Goal: Task Accomplishment & Management: Manage account settings

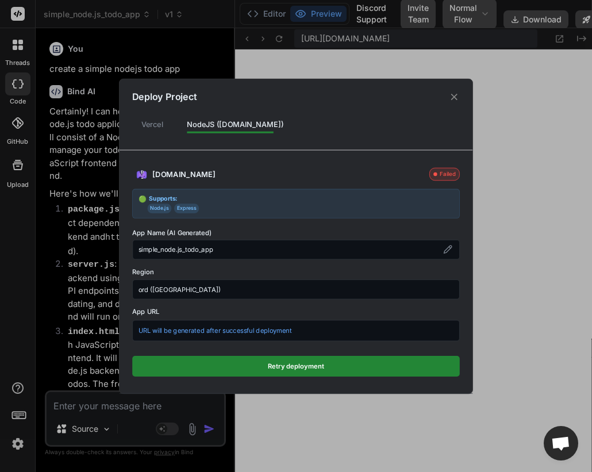
scroll to position [463, 0]
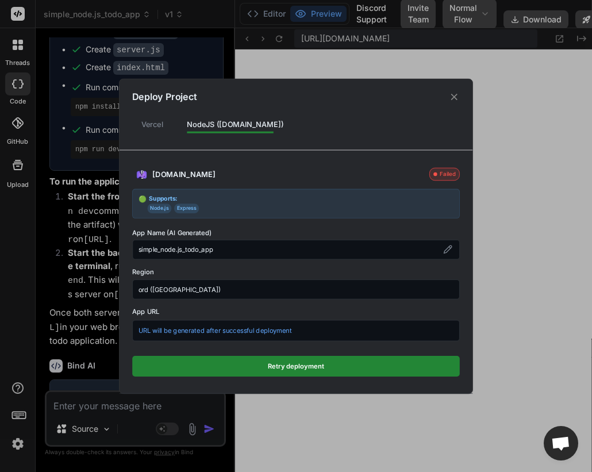
type textarea "x"
type textarea "</body> </html>"
type textarea "x"
type textarea "</script> </body> </html>"
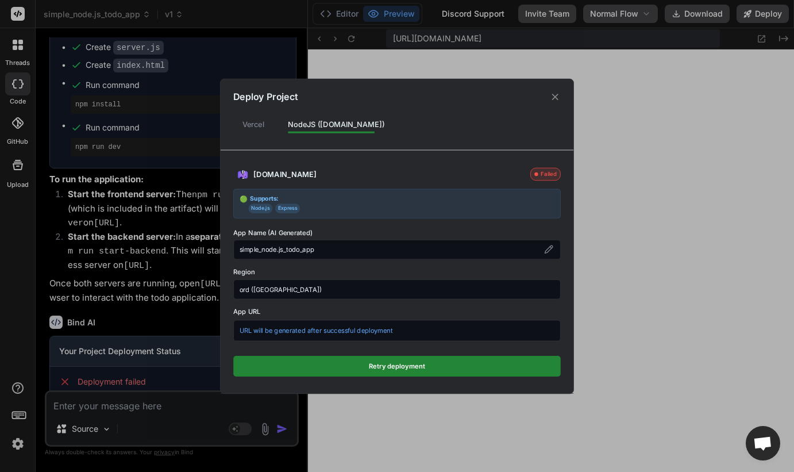
type textarea "x"
type textarea "console.error('Error deleting todo:', error); } } // Initial fetch when the pag…"
type textarea "x"
type textarea "} // Initial fetch when the page loads document.addEventListener('DOMContentLoa…"
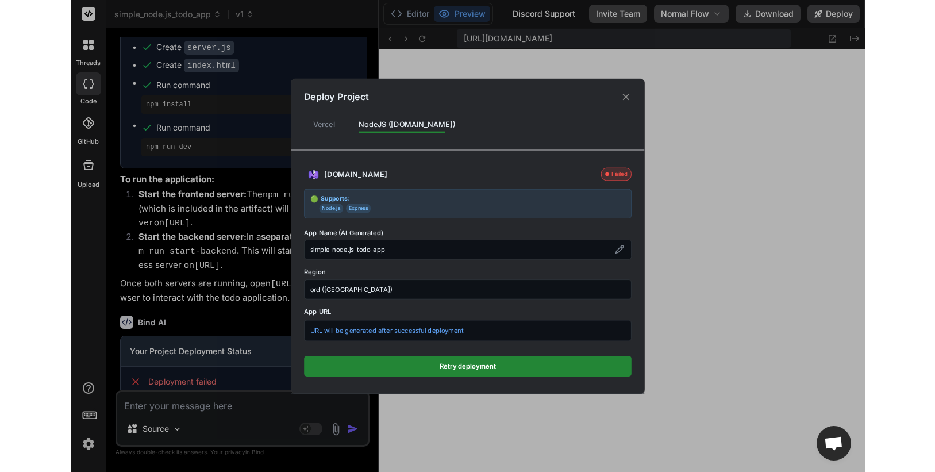
scroll to position [347, 0]
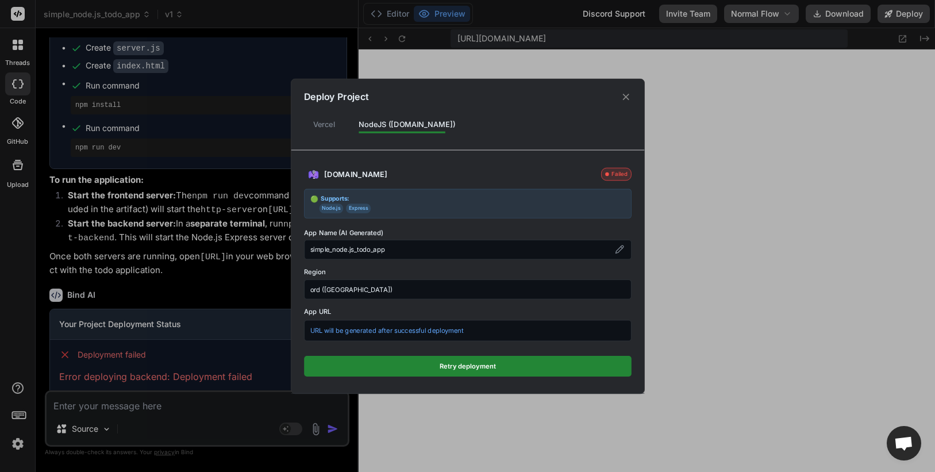
type textarea "x"
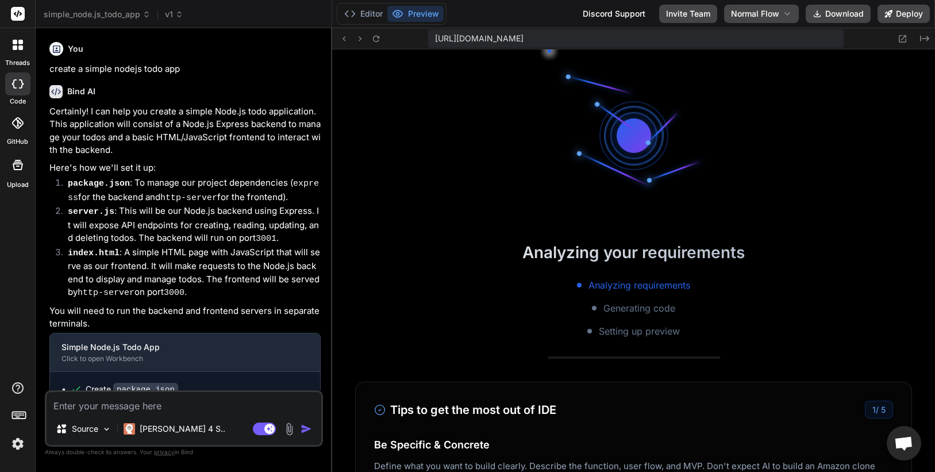
scroll to position [371, 0]
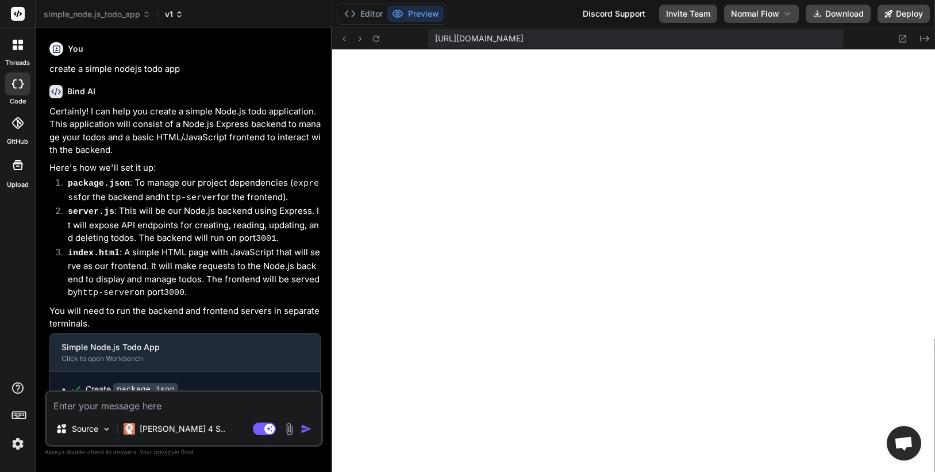
click at [179, 14] on icon at bounding box center [179, 14] width 8 height 8
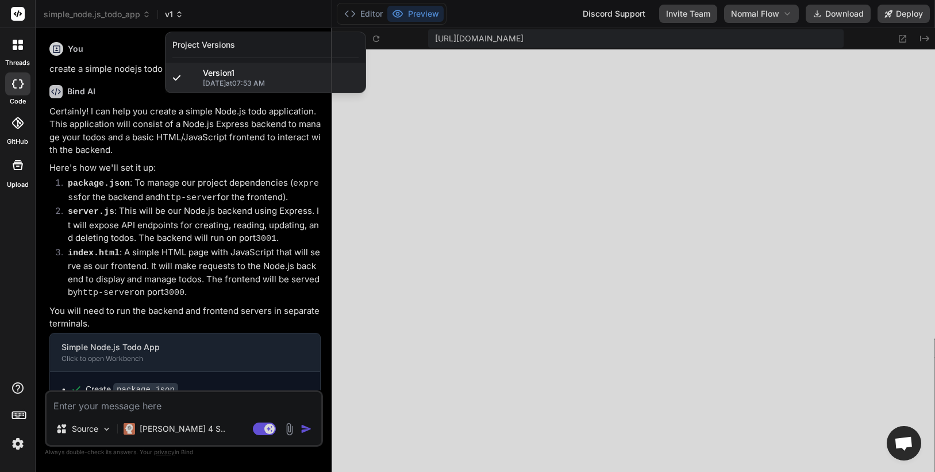
click at [179, 14] on div at bounding box center [467, 236] width 935 height 472
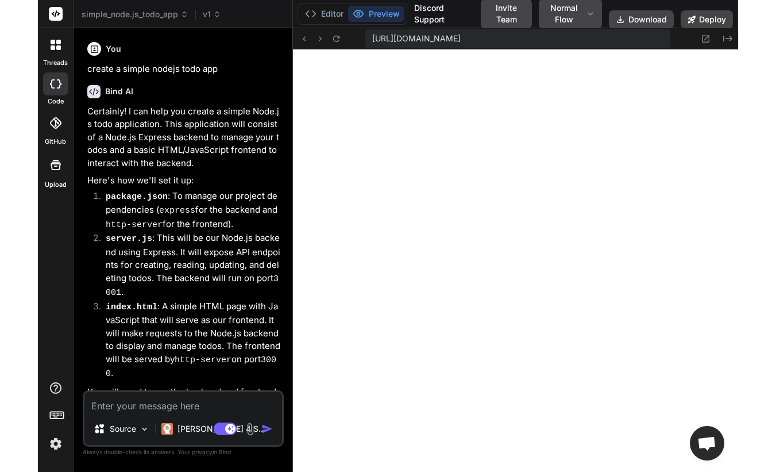
scroll to position [393, 0]
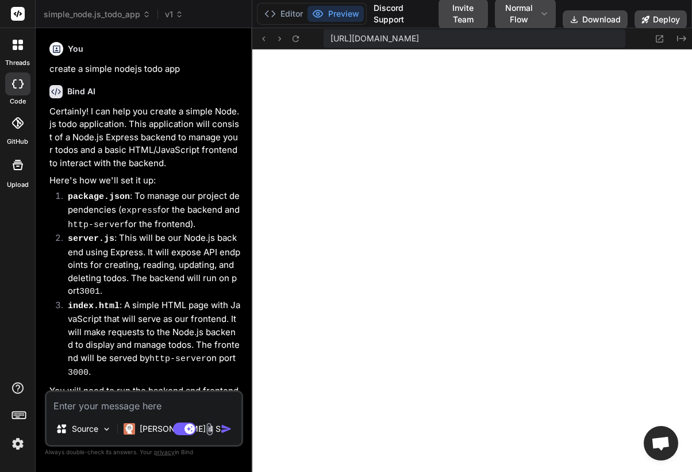
click at [14, 447] on img at bounding box center [18, 444] width 20 height 20
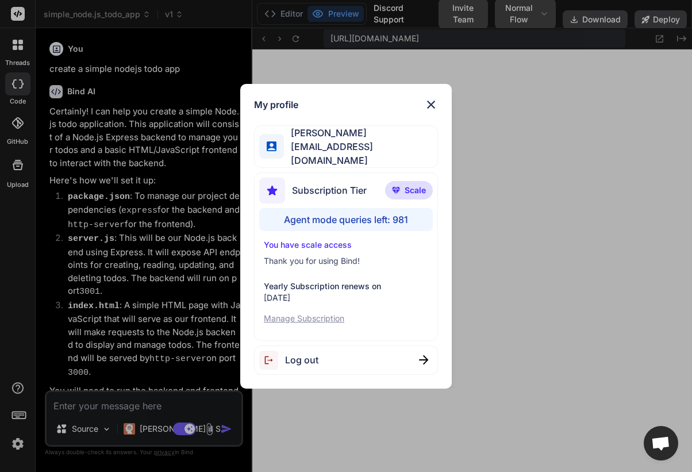
click at [14, 447] on div "My profile john zakma johnzakma9@gmail.com Subscription Tier Scale Agent mode q…" at bounding box center [346, 236] width 692 height 472
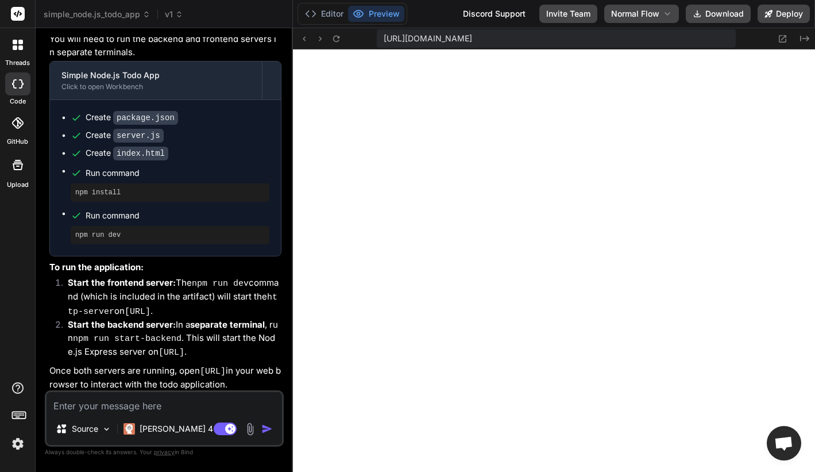
scroll to position [260, 0]
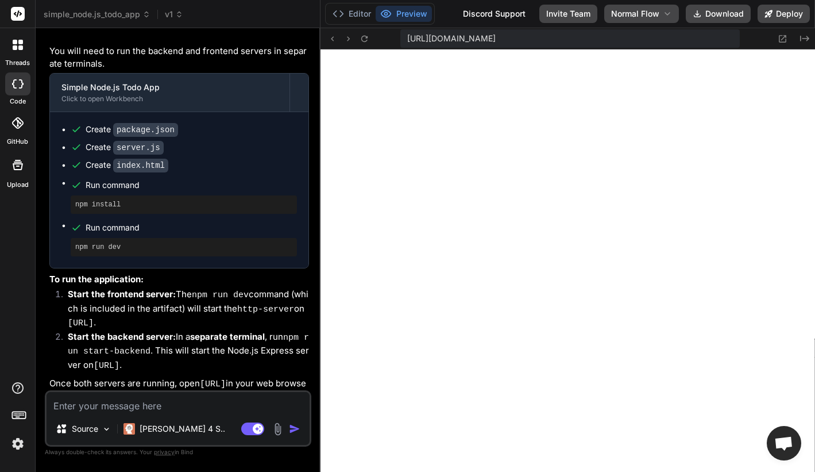
drag, startPoint x: 292, startPoint y: 221, endPoint x: 298, endPoint y: 222, distance: 6.4
click at [298, 222] on div "Bind AI Web Search Created with Pixso. Code Generator You create a simple nodej…" at bounding box center [178, 250] width 285 height 444
click at [15, 447] on img at bounding box center [18, 444] width 20 height 20
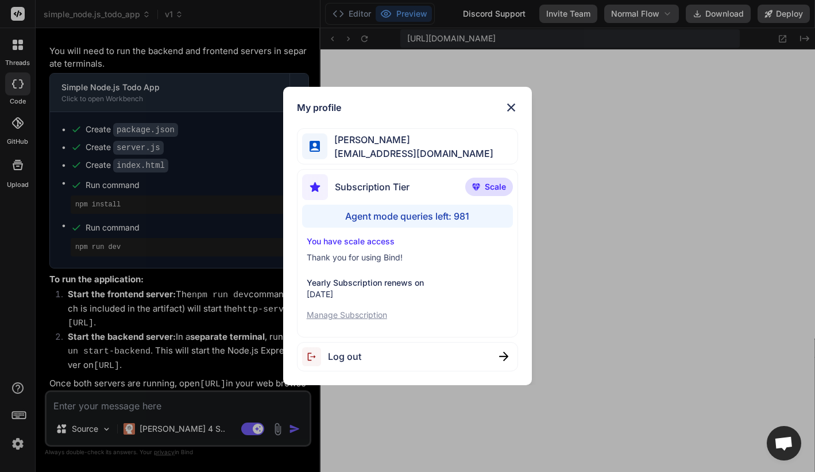
click at [336, 357] on span "Log out" at bounding box center [344, 356] width 33 height 14
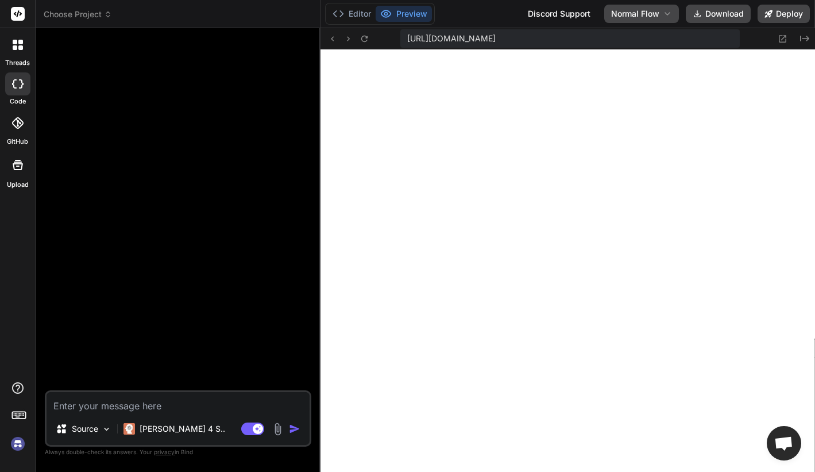
type textarea "x"
